Goal: Navigation & Orientation: Find specific page/section

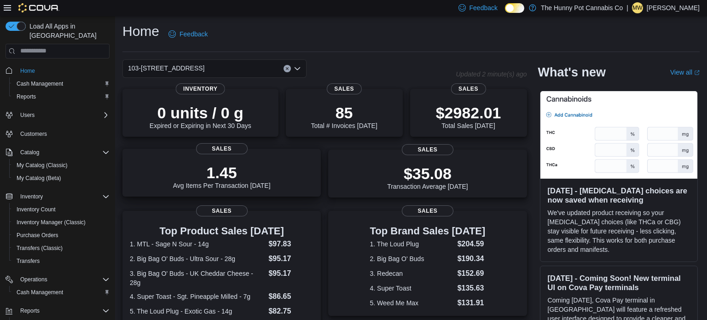
scroll to position [6, 0]
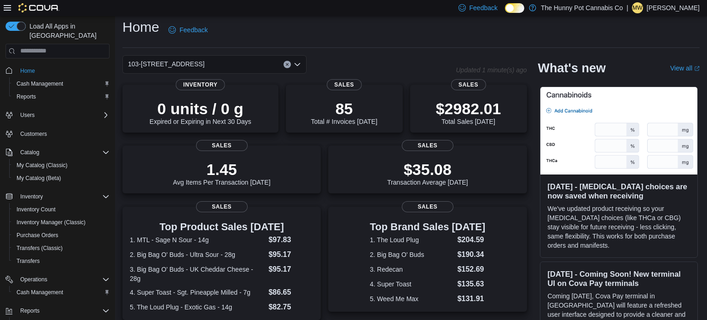
click at [7, 9] on icon at bounding box center [7, 7] width 7 height 7
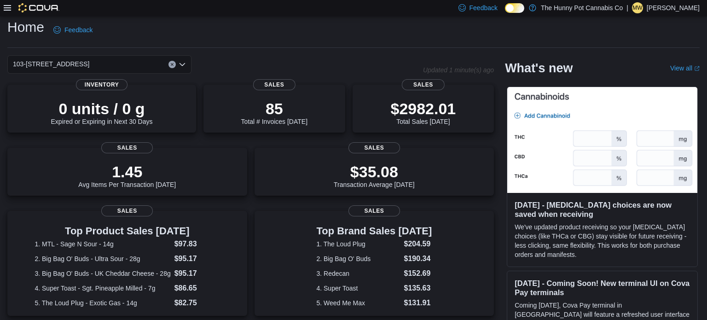
click at [662, 6] on p "[PERSON_NAME]" at bounding box center [673, 7] width 53 height 11
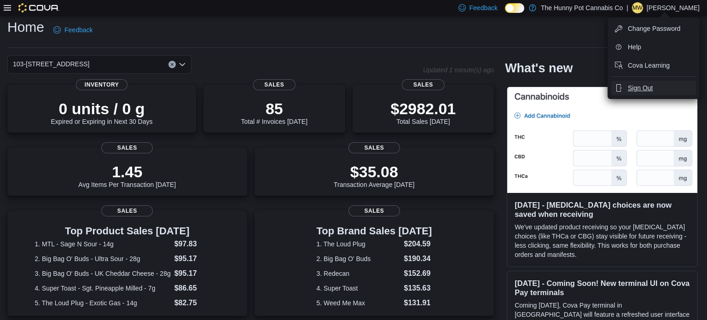
click at [650, 91] on span "Sign Out" at bounding box center [640, 87] width 25 height 9
